Goal: Communication & Community: Share content

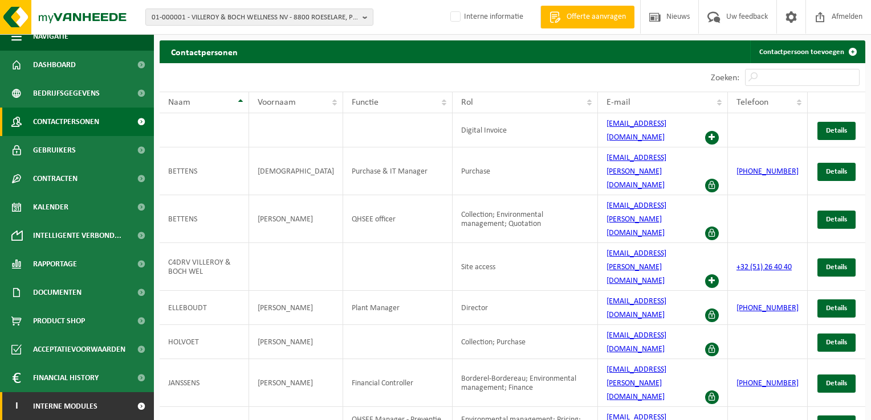
click at [81, 405] on span "Interne modules" at bounding box center [65, 407] width 64 height 28
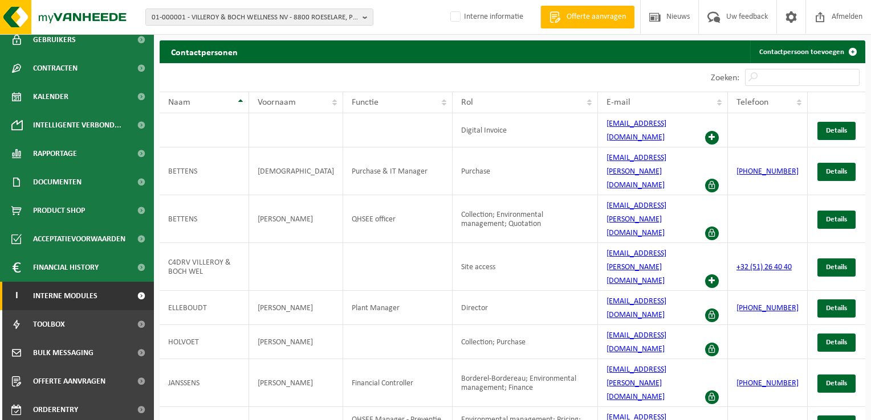
scroll to position [126, 0]
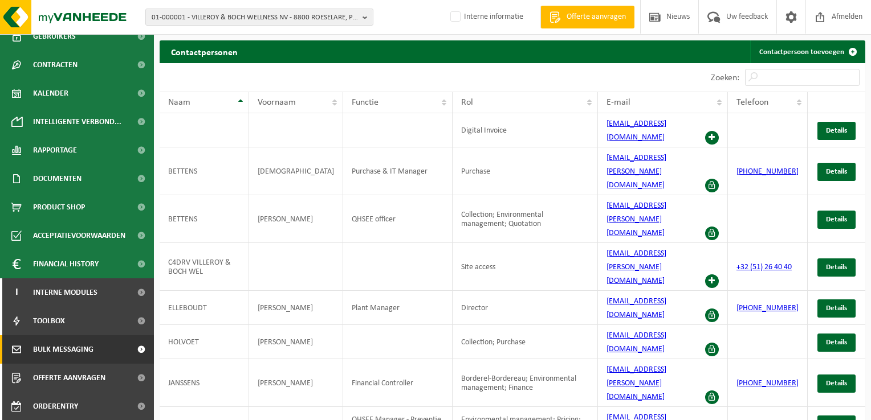
click at [91, 348] on span "Bulk Messaging" at bounding box center [63, 350] width 60 height 28
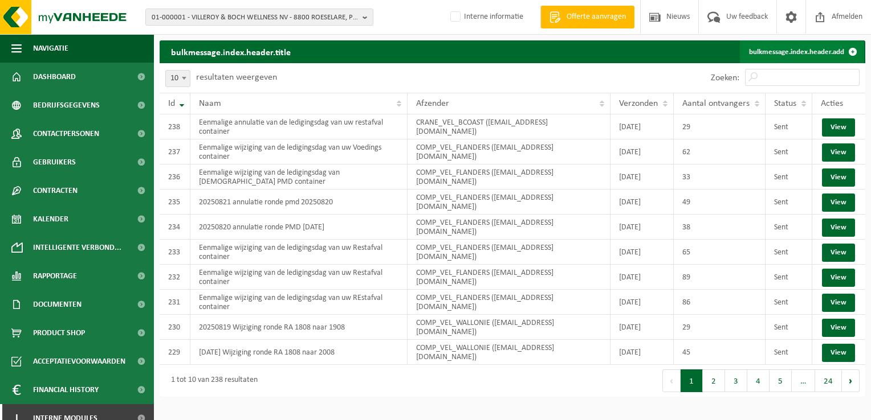
click at [842, 51] on span at bounding box center [852, 51] width 23 height 23
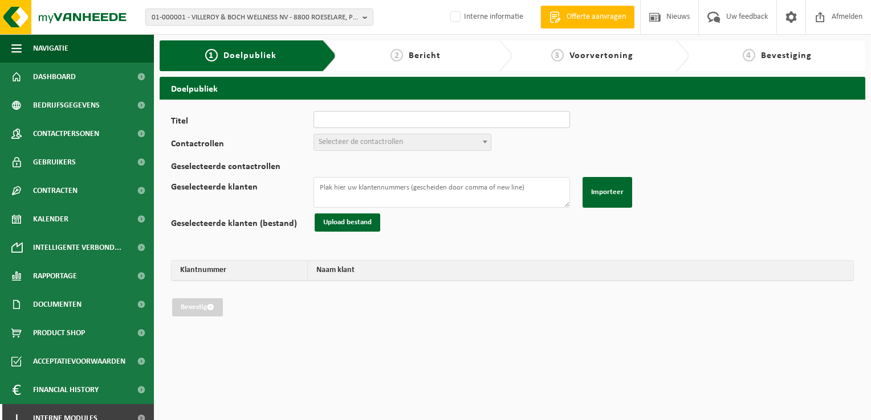
click at [352, 122] on input "Titel" at bounding box center [441, 119] width 256 height 17
type input "20250822 annultie ronde pmd 21/08/2025"
click at [352, 140] on span "Selecteer de contactrollen" at bounding box center [361, 142] width 84 height 9
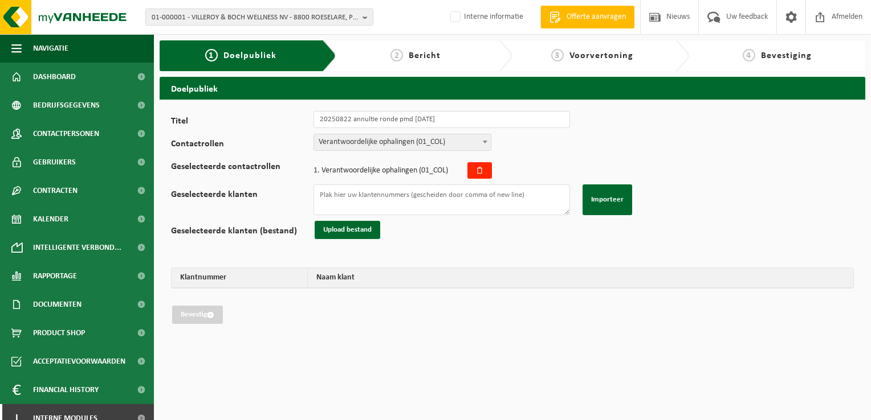
click at [438, 142] on span "Verantwoordelijke ophalingen (01_COL)" at bounding box center [402, 142] width 177 height 16
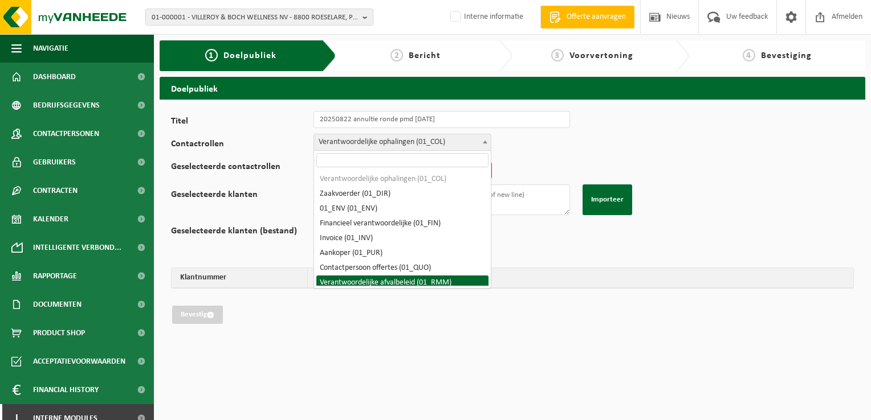
select select "01_RMM"
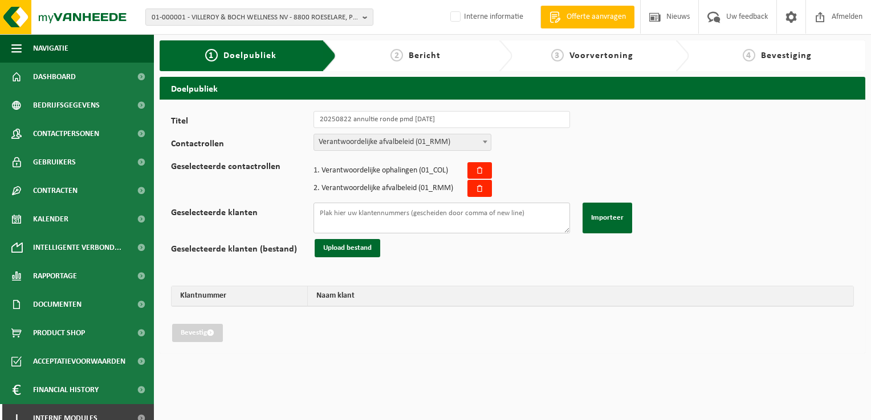
click at [394, 215] on textarea "Geselecteerde klanten" at bounding box center [441, 218] width 256 height 31
click at [428, 217] on textarea "Geselecteerde klanten" at bounding box center [441, 218] width 256 height 31
paste textarea "01-059115 10-796888 02-009091 01-001166 01-000776 01-000604 01-004926 01-000056…"
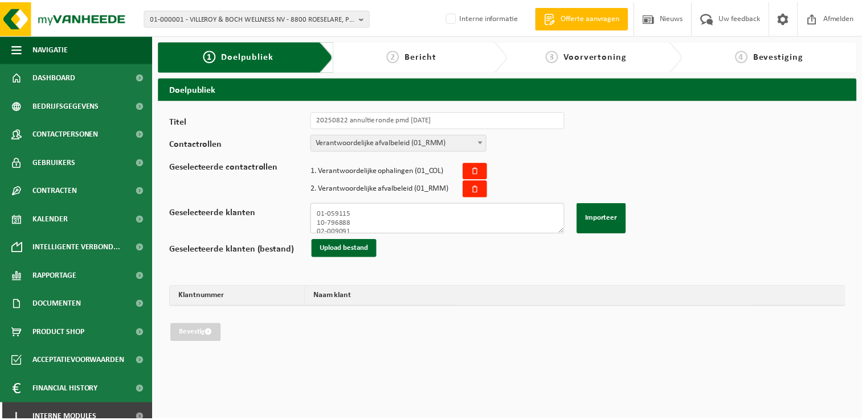
scroll to position [574, 0]
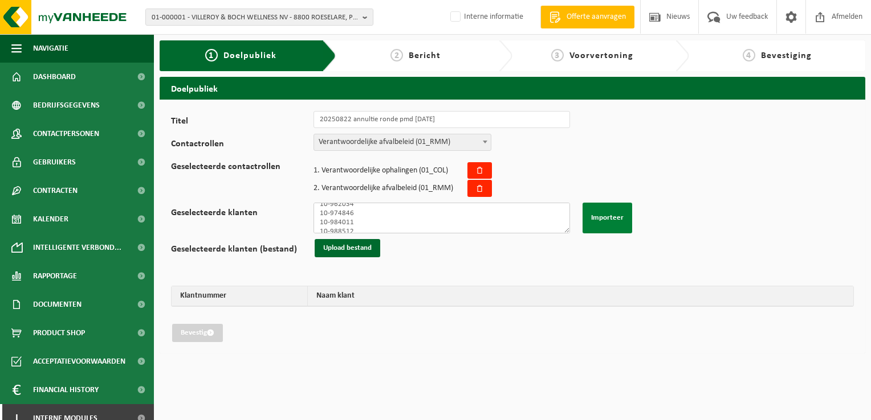
type textarea "01-059115 10-796888 02-009091 01-001166 01-000776 01-000604 01-004926 01-000056…"
click at [609, 214] on button "Importeer" at bounding box center [607, 218] width 50 height 31
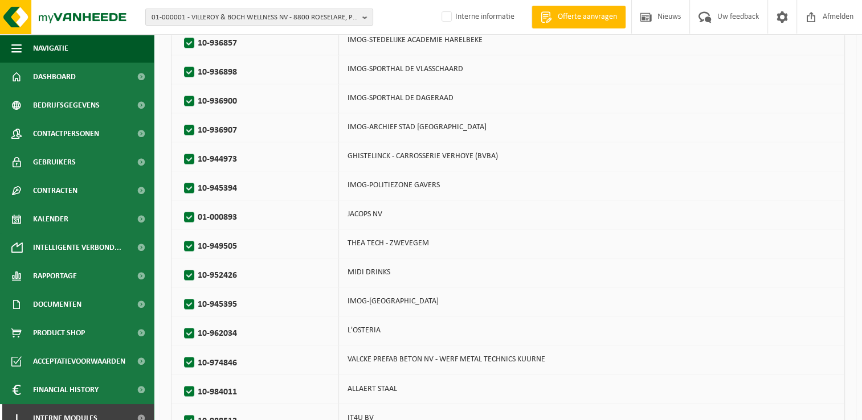
scroll to position [1904, 0]
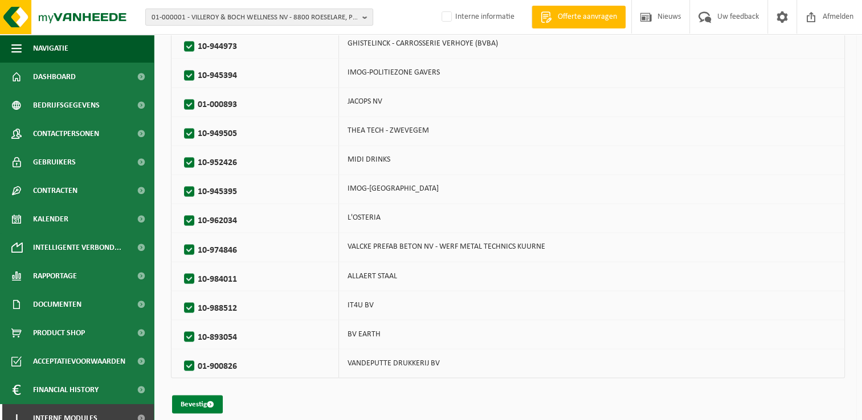
click at [198, 396] on button "Bevestig" at bounding box center [197, 404] width 51 height 18
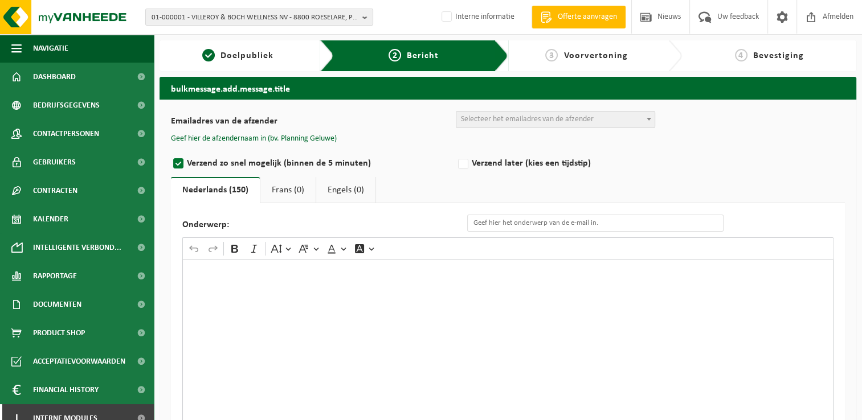
drag, startPoint x: 287, startPoint y: 299, endPoint x: 285, endPoint y: 291, distance: 8.7
click at [287, 299] on div "Rich Text Editor. Editing area: main. Press Alt+0 for help." at bounding box center [507, 374] width 651 height 228
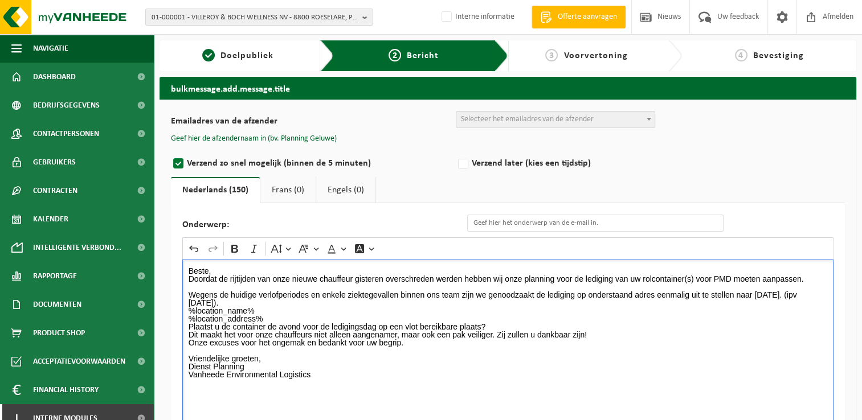
click at [315, 131] on div "Emailadres van de afzender BULK_MAR_LUX (planning.messancy@vanheede.com) BULK_V…" at bounding box center [508, 305] width 674 height 388
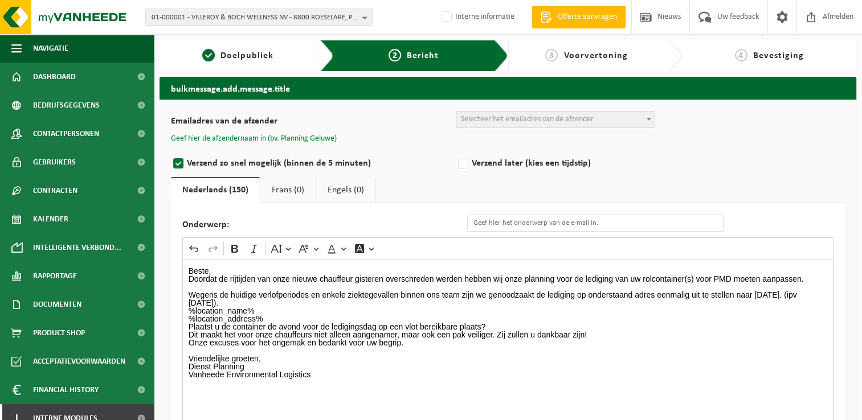
click at [317, 137] on button "Geef hier de afzendernaam in (bv. Planning Geluwe)" at bounding box center [254, 139] width 166 height 10
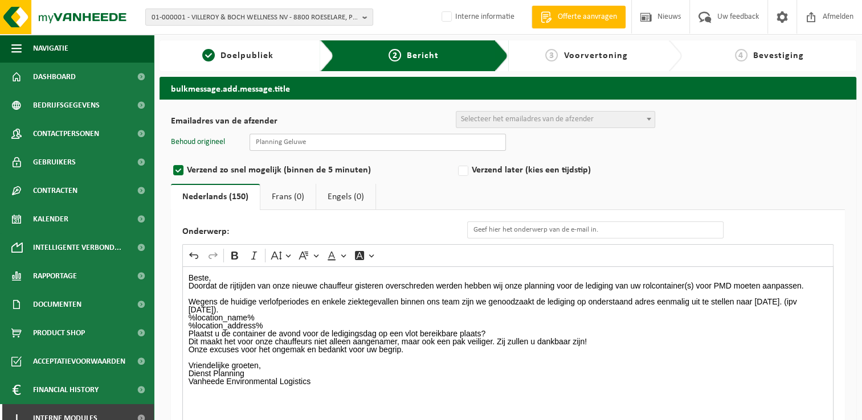
click at [326, 145] on input "text" at bounding box center [378, 142] width 256 height 17
type input "Planning Geluwe"
type input "Eenmalige annulatie van de ledigingsdag van uw container PMD"
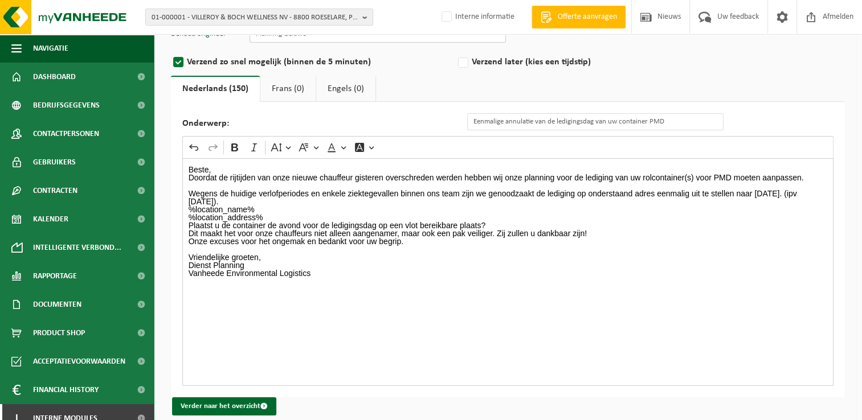
scroll to position [120, 0]
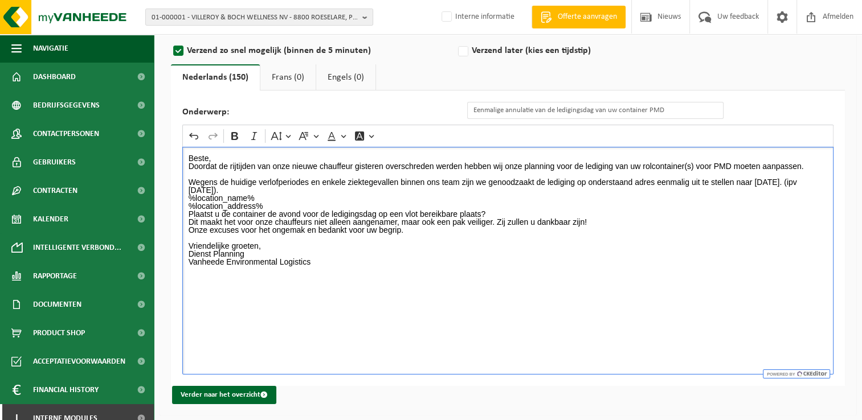
click at [214, 156] on p "Beste, Doordat de rijtijden van onze nieuwe chauffeur gisteren overschreden wer…" at bounding box center [508, 174] width 639 height 40
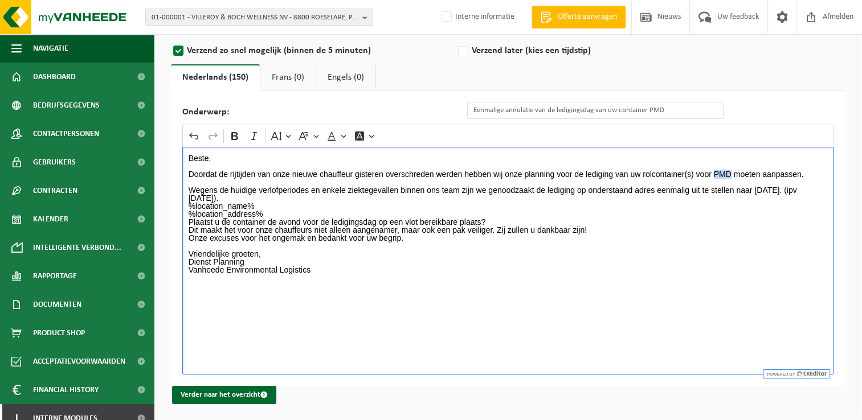
drag, startPoint x: 713, startPoint y: 172, endPoint x: 732, endPoint y: 174, distance: 18.3
click at [732, 174] on p "⁠⁠⁠⁠⁠⁠⁠ Doordat de rijtijden van onze nieuwe chauffeur gisteren overschreden we…" at bounding box center [508, 182] width 639 height 40
click at [774, 190] on p "Doordat de rijtijden van onze nieuwe chauffeur gisteren overschreden werden heb…" at bounding box center [508, 182] width 639 height 40
drag, startPoint x: 756, startPoint y: 191, endPoint x: 227, endPoint y: 195, distance: 528.8
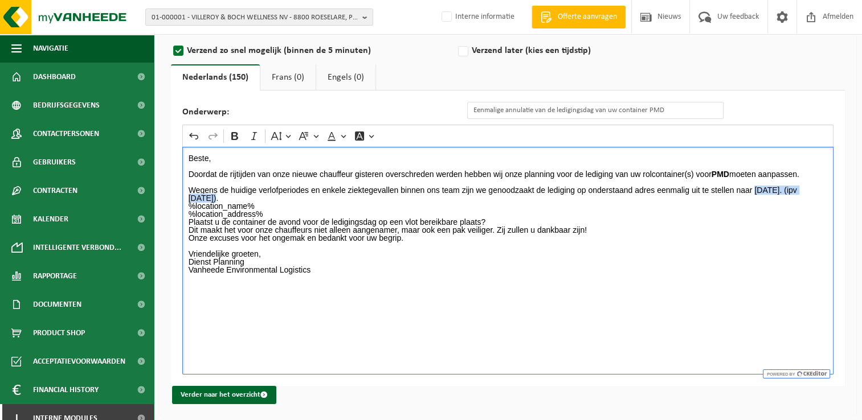
click at [227, 195] on p "Doordat de rijtijden van onze nieuwe chauffeur gisteren overschreden werden heb…" at bounding box center [508, 182] width 639 height 40
drag, startPoint x: 248, startPoint y: 198, endPoint x: 293, endPoint y: 198, distance: 45.6
click at [293, 198] on p "Doordat de rijtijden van onze nieuwe chauffeur gisteren overschreden werden heb…" at bounding box center [508, 182] width 639 height 40
drag, startPoint x: 252, startPoint y: 198, endPoint x: 326, endPoint y: 199, distance: 74.1
click at [326, 199] on p "Doordat de rijtijden van onze nieuwe chauffeur gisteren overschreden werden heb…" at bounding box center [508, 182] width 639 height 40
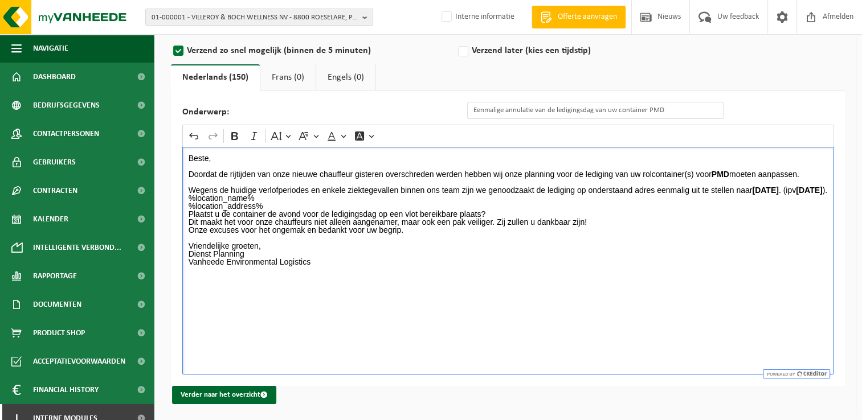
click at [350, 194] on p "Doordat de rijtijden van onze nieuwe chauffeur gisteren overschreden werden heb…" at bounding box center [508, 178] width 639 height 32
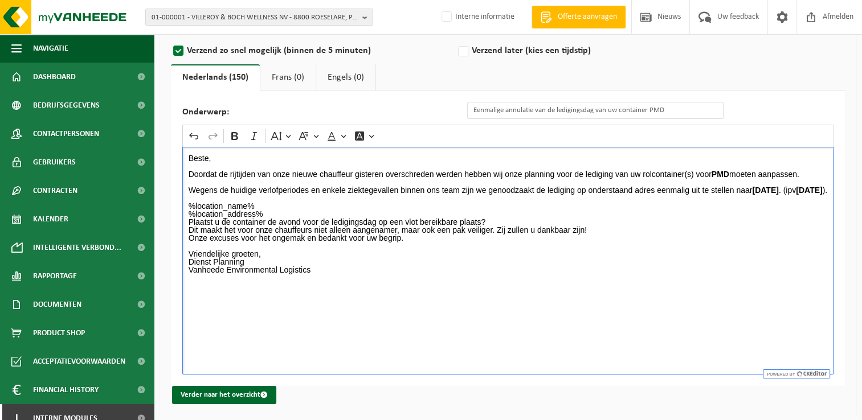
click at [288, 218] on p "%location_name% %location_address%" at bounding box center [508, 210] width 639 height 16
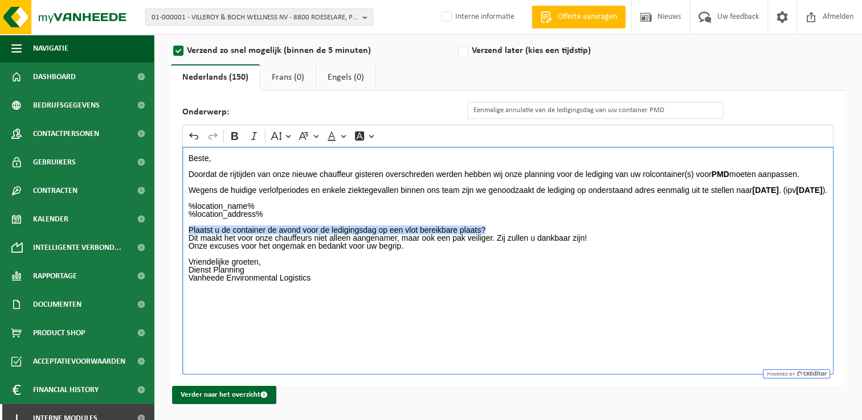
drag, startPoint x: 499, startPoint y: 235, endPoint x: 189, endPoint y: 236, distance: 310.0
click at [189, 236] on p "Plaatst u de container de avond voor de ledigingsdag op een vlot bereikbare pla…" at bounding box center [508, 234] width 639 height 16
click at [321, 202] on p "Rich Text Editor. Editing area: main. Press Alt+0 for help." at bounding box center [508, 198] width 639 height 8
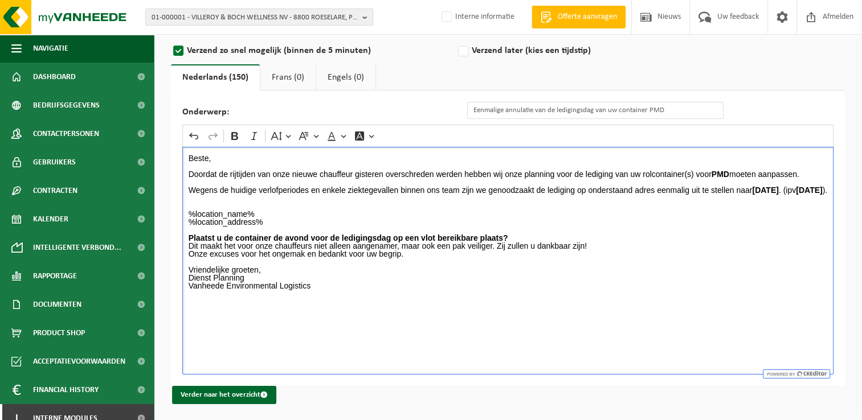
click at [294, 226] on p "%location_name% %location_address%" at bounding box center [508, 218] width 639 height 16
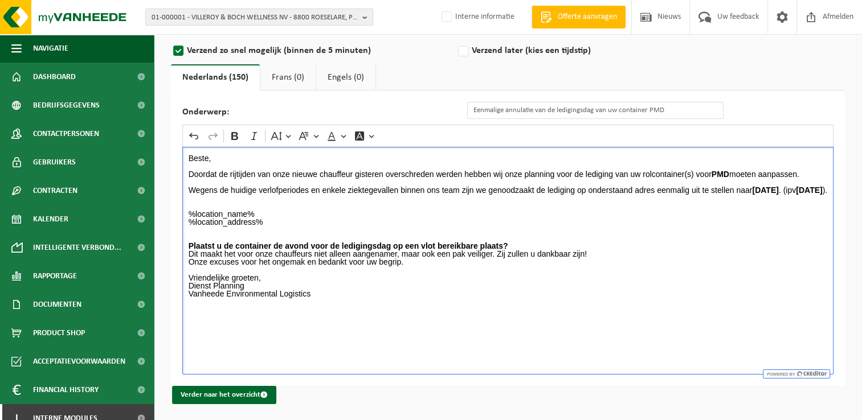
click at [595, 258] on p "Plaatst u de container de avond voor de ledigingsdag op een vlot bereikbare pla…" at bounding box center [508, 250] width 639 height 16
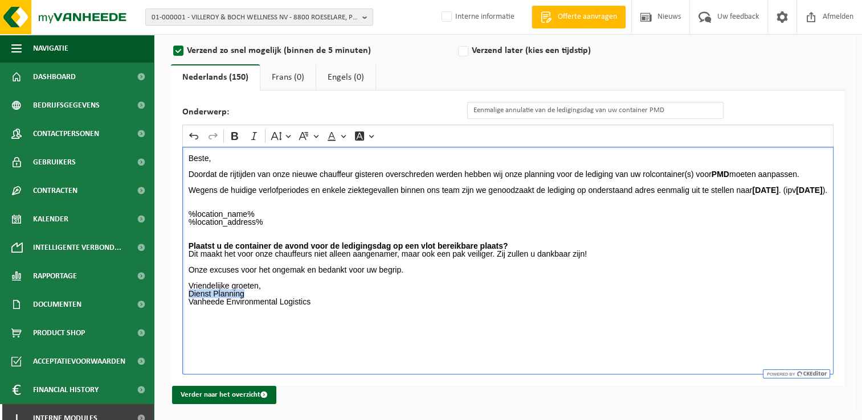
drag, startPoint x: 187, startPoint y: 302, endPoint x: 247, endPoint y: 301, distance: 59.8
click at [247, 301] on div "Beste, Doordat de rijtijden van onze nieuwe chauffeur gisteren overschreden wer…" at bounding box center [507, 261] width 651 height 228
click at [285, 301] on p "Onze excuses voor het ongemak en bedankt voor uw begrip. Vriendelijke groeten, …" at bounding box center [508, 290] width 639 height 48
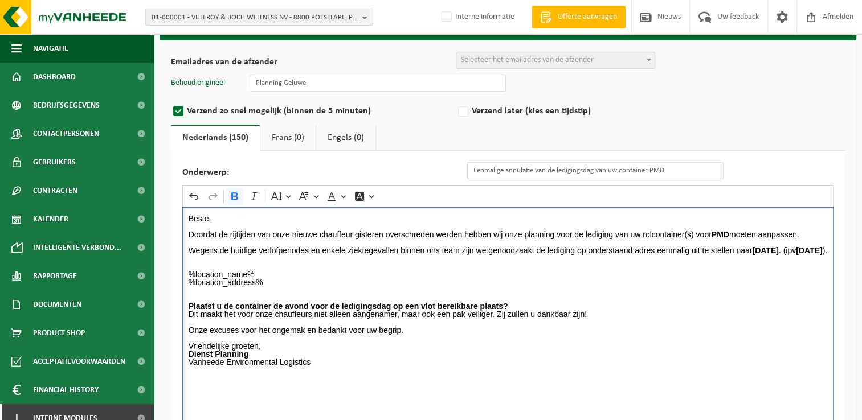
scroll to position [0, 0]
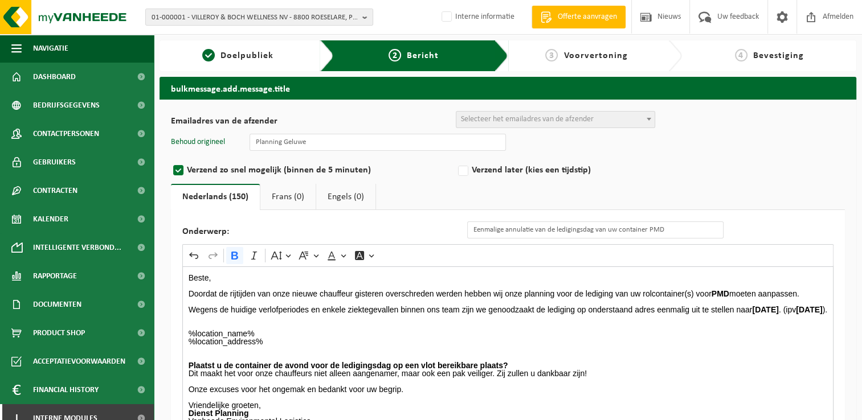
click at [547, 129] on div "Emailadres van de afzender BULK_MAR_LUX (planning.messancy@vanheede.com) BULK_V…" at bounding box center [508, 308] width 674 height 395
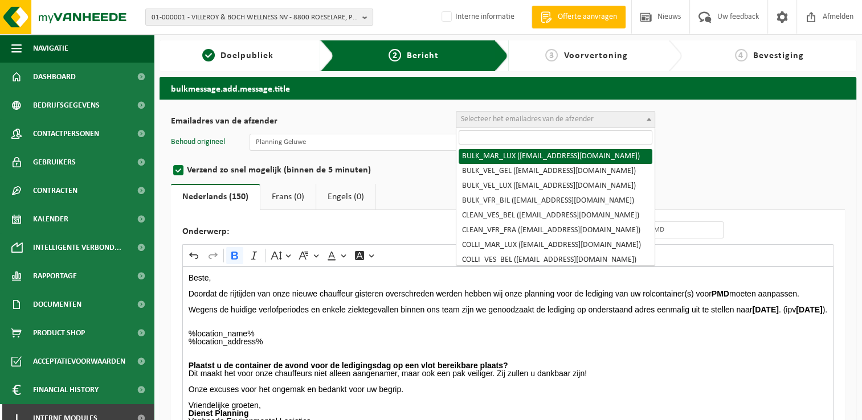
click at [545, 122] on span "Selecteer het emailadres van de afzender" at bounding box center [527, 119] width 133 height 9
click at [540, 138] on input "search" at bounding box center [556, 137] width 194 height 14
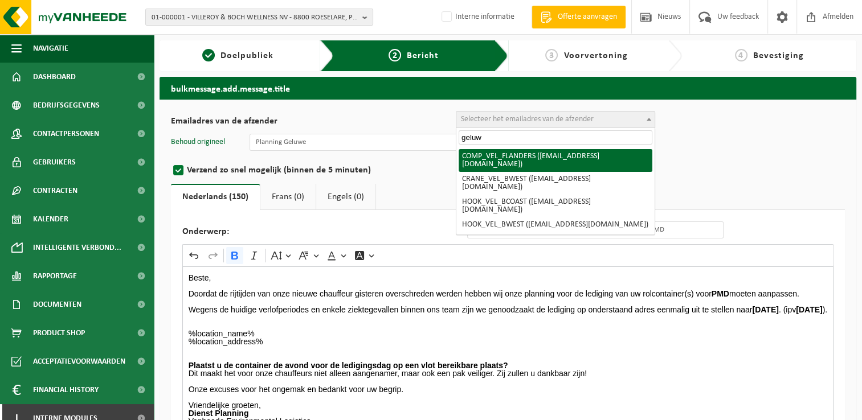
type input "geluw"
select select "COMP_VEL_FLANDERS"
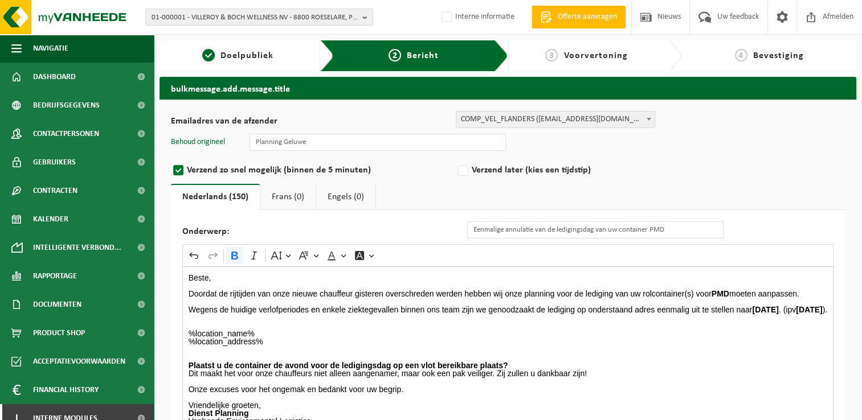
click at [496, 275] on p "Beste," at bounding box center [508, 278] width 639 height 8
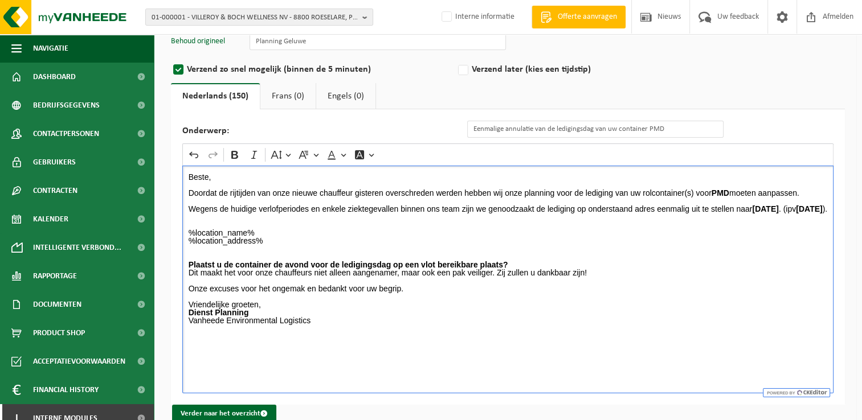
scroll to position [120, 0]
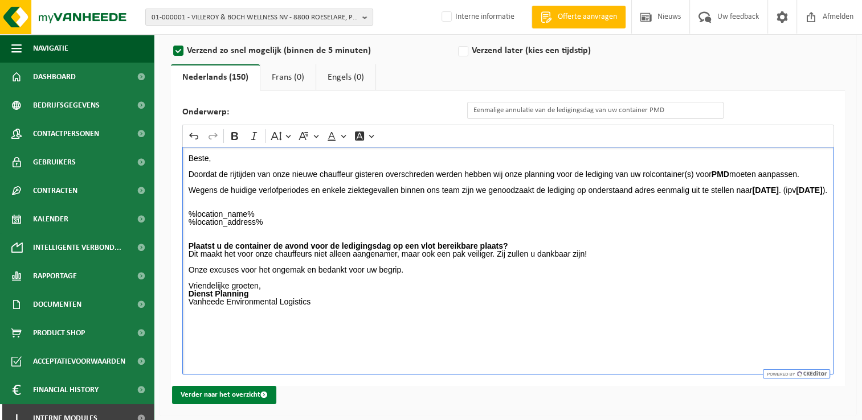
click at [255, 398] on button "Verder naar het overzicht" at bounding box center [224, 395] width 104 height 18
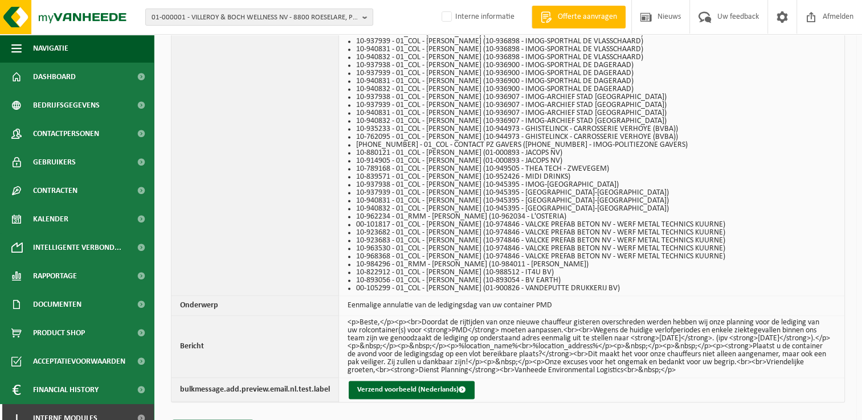
scroll to position [1734, 0]
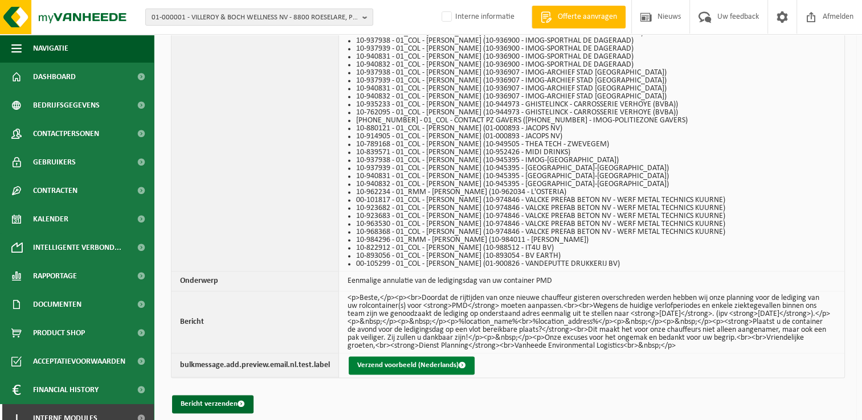
click at [415, 357] on button "Verzend voorbeeld (Nederlands)" at bounding box center [412, 366] width 126 height 18
click at [214, 395] on button "Bericht verzenden" at bounding box center [212, 404] width 81 height 18
